Goal: Check status

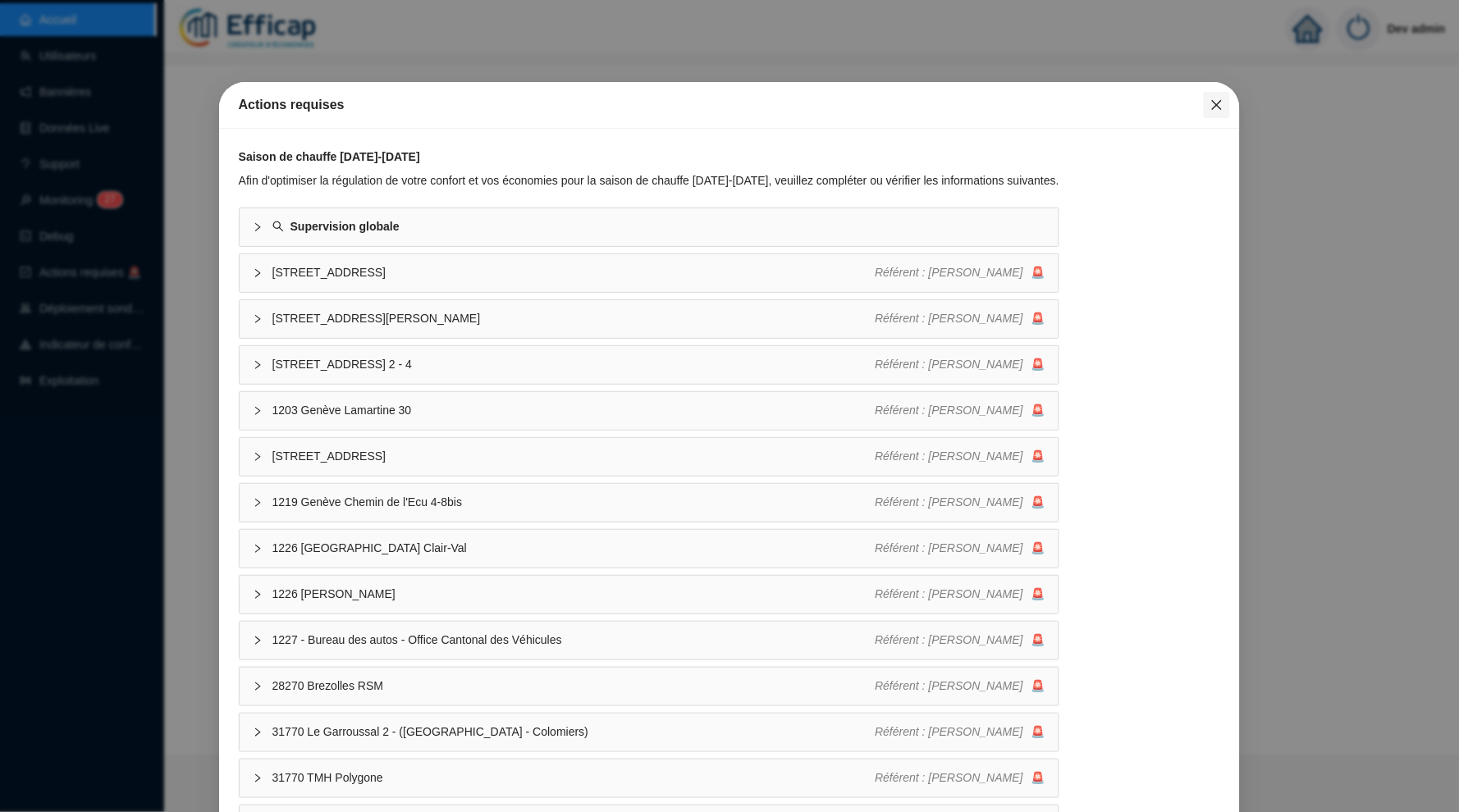
click at [1220, 110] on icon "close" at bounding box center [1216, 104] width 13 height 13
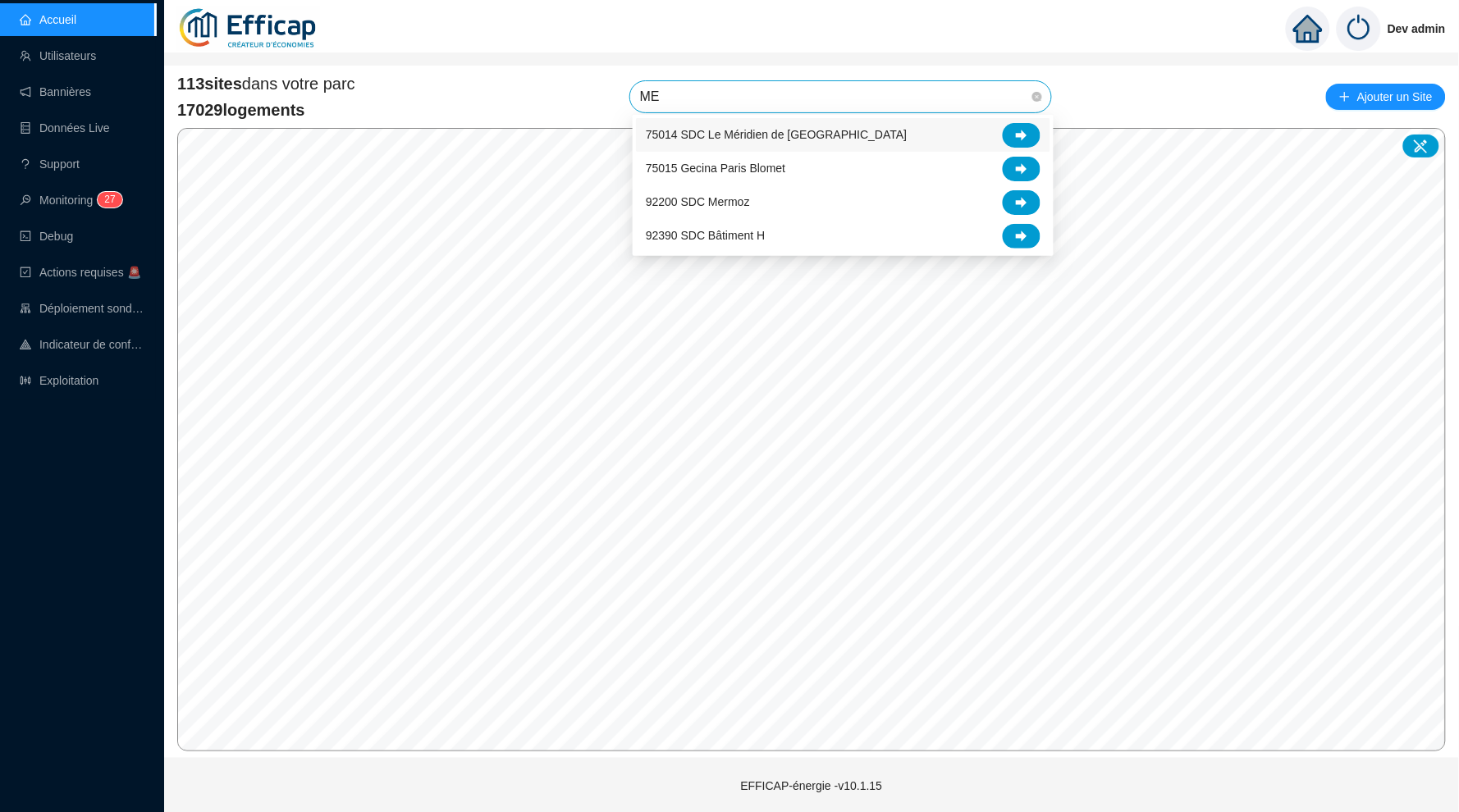
type input "MER"
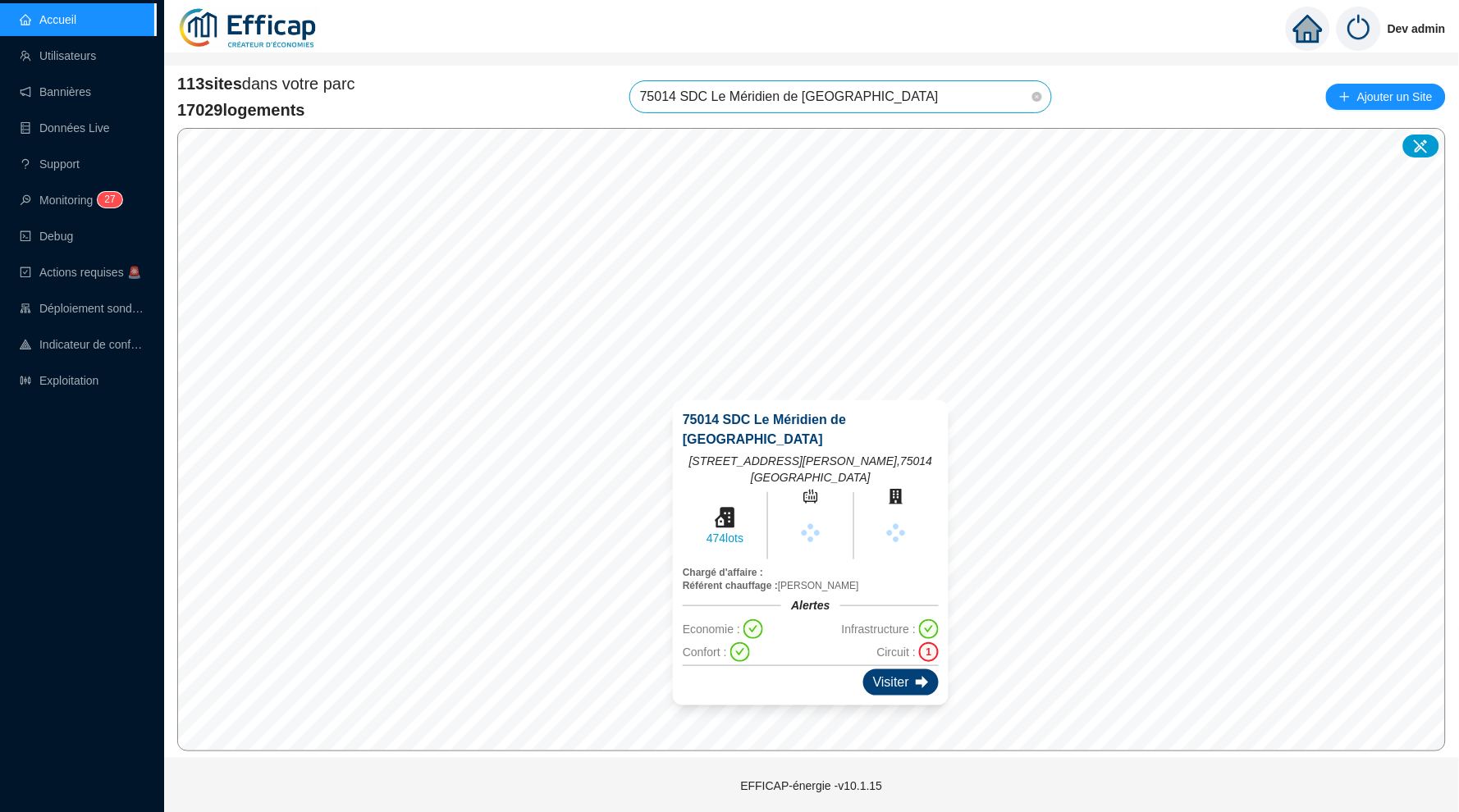
click at [880, 670] on div "Visiter" at bounding box center [900, 683] width 76 height 26
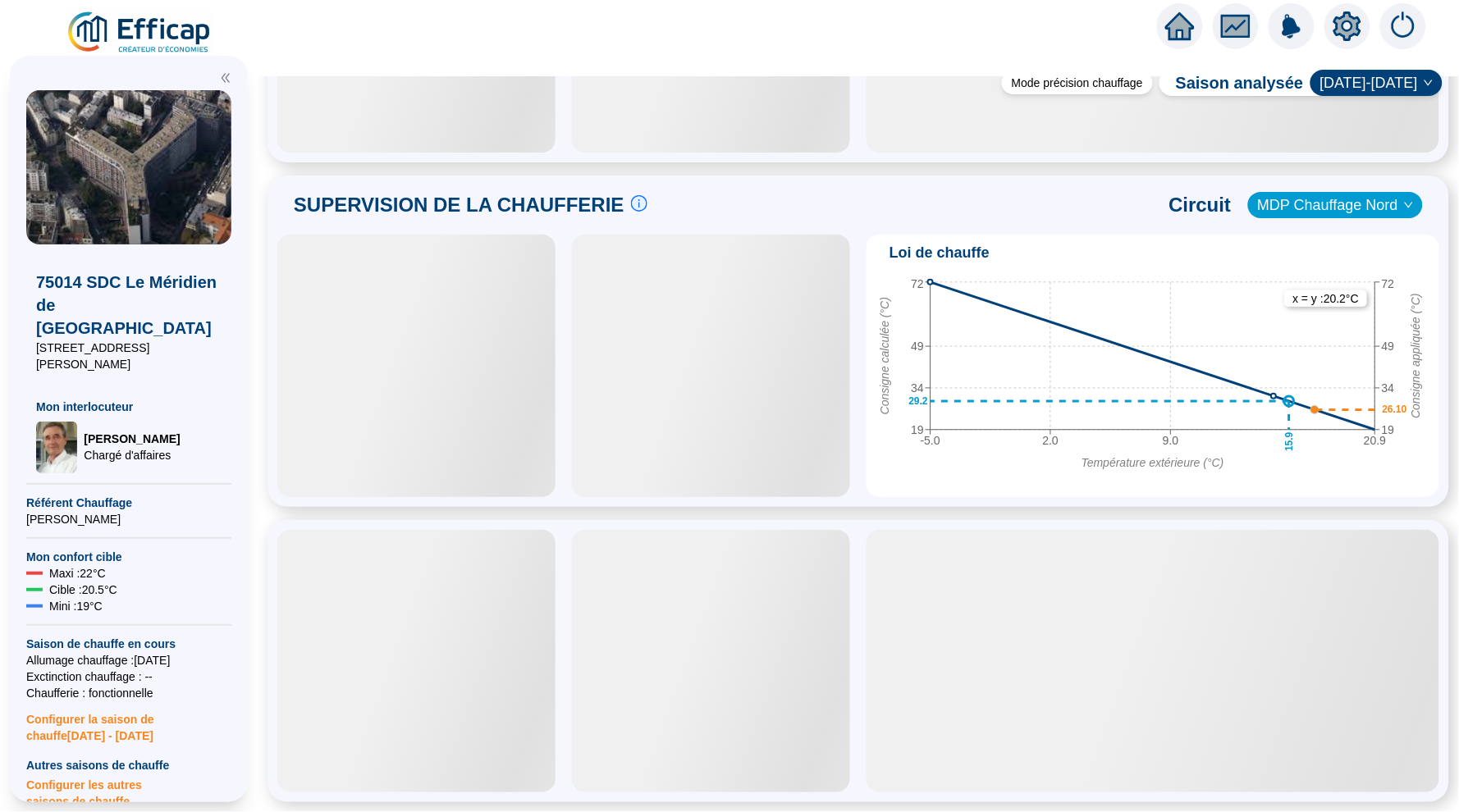
scroll to position [883, 0]
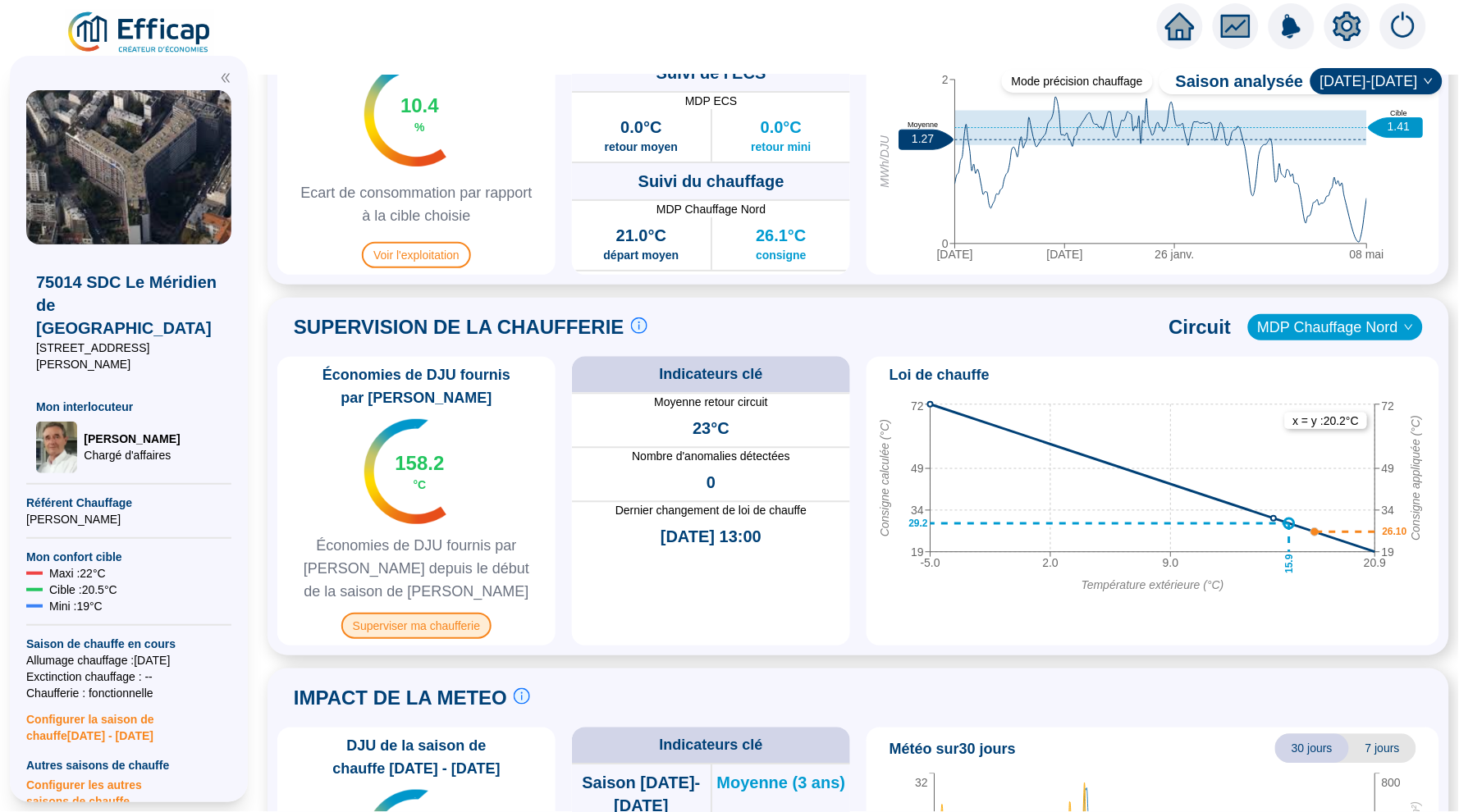
click at [430, 622] on span "Superviser ma chaufferie" at bounding box center [415, 626] width 150 height 26
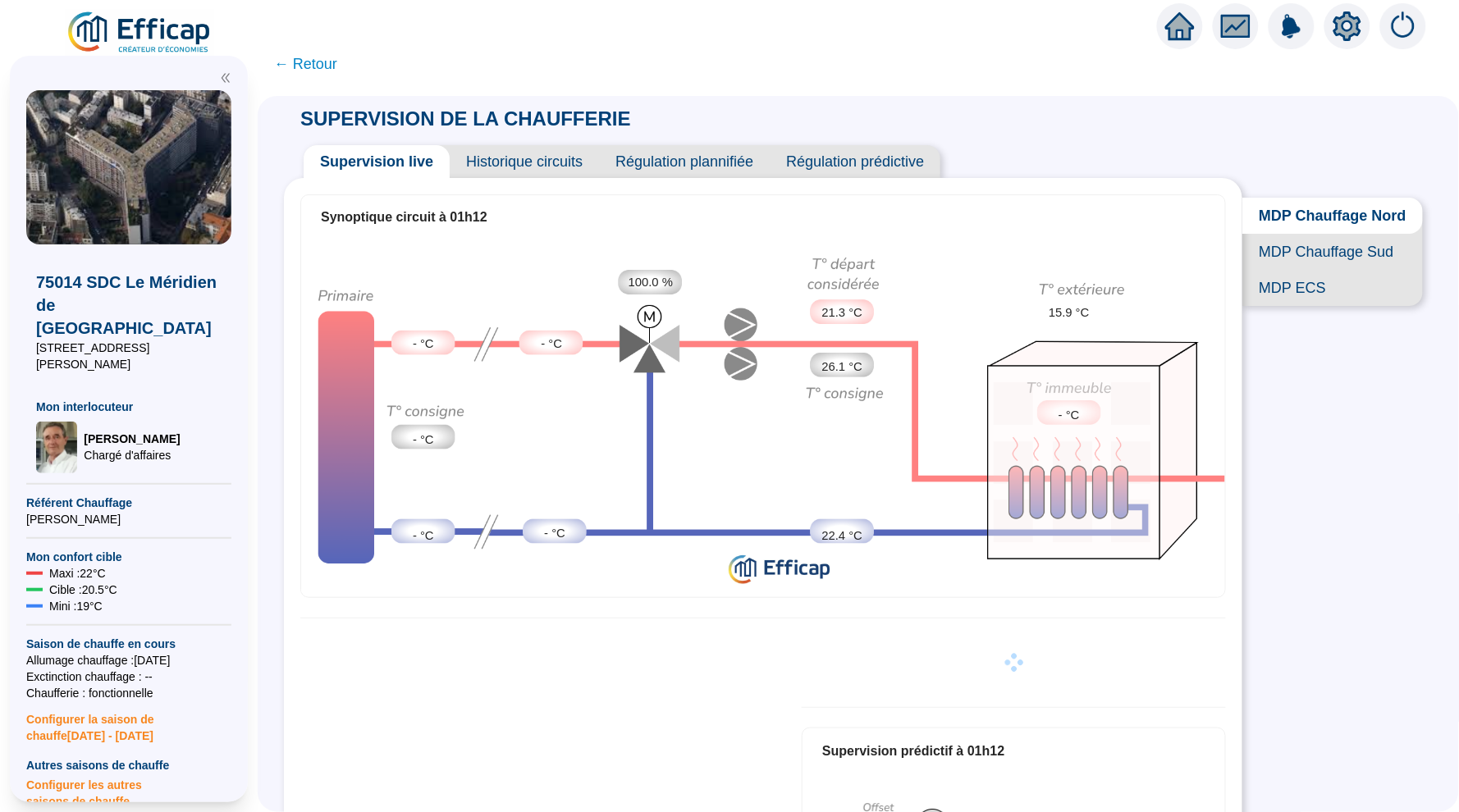
click at [543, 163] on span "Historique circuits" at bounding box center [524, 161] width 149 height 33
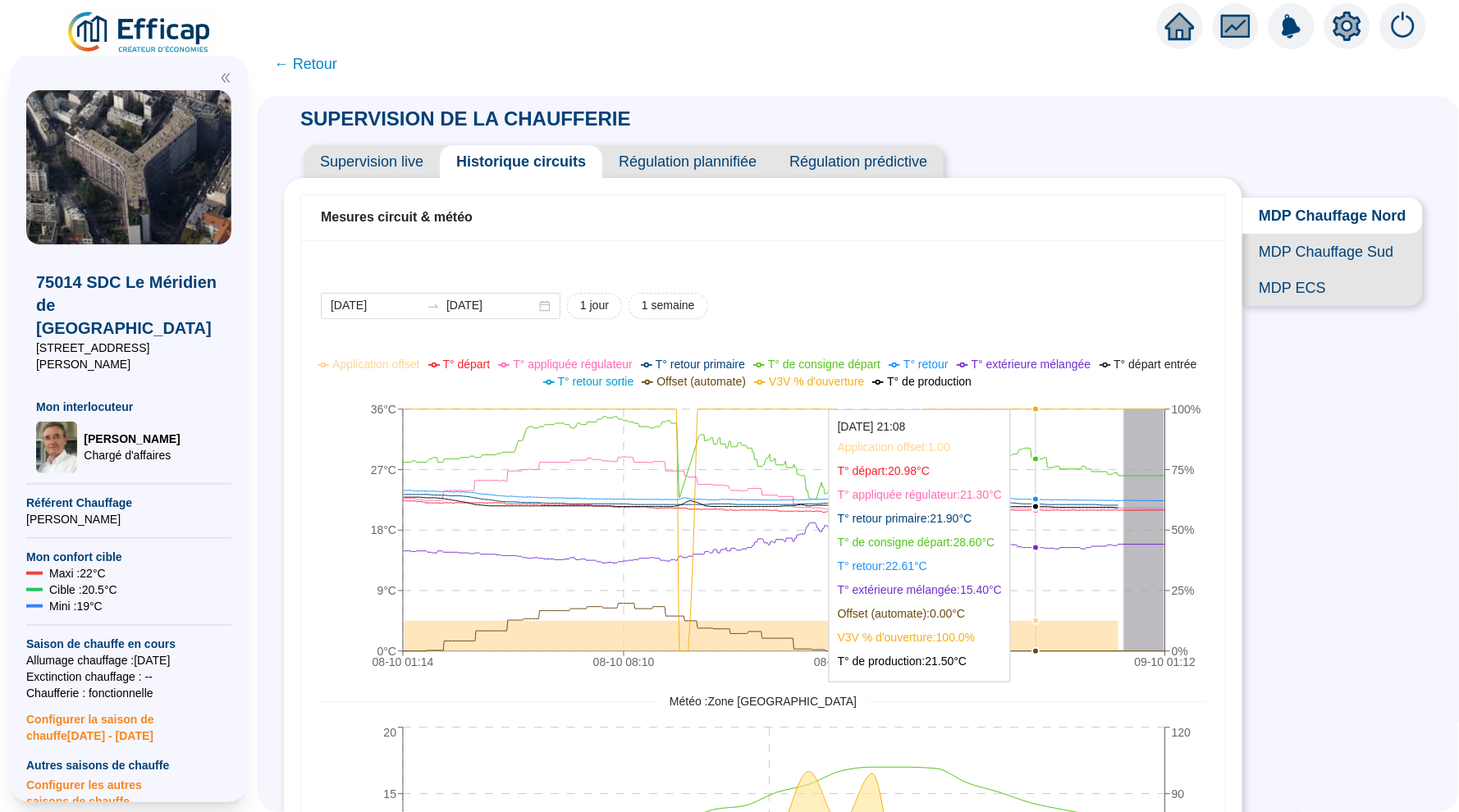
click at [485, 1] on div at bounding box center [730, 23] width 1459 height 46
